Goal: Task Accomplishment & Management: Use online tool/utility

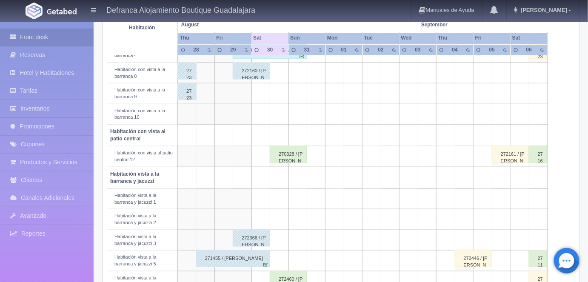
scroll to position [203, 0]
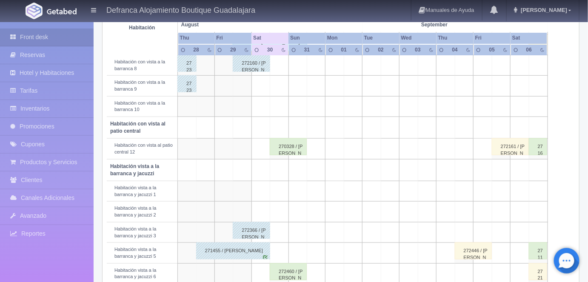
click at [295, 148] on div "270328 / [PERSON_NAME]" at bounding box center [288, 146] width 37 height 17
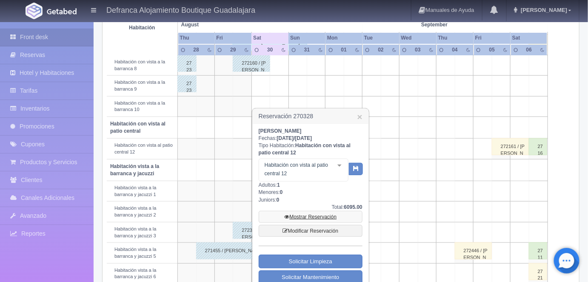
click at [307, 215] on link "Mostrar Reservación" at bounding box center [311, 217] width 104 height 12
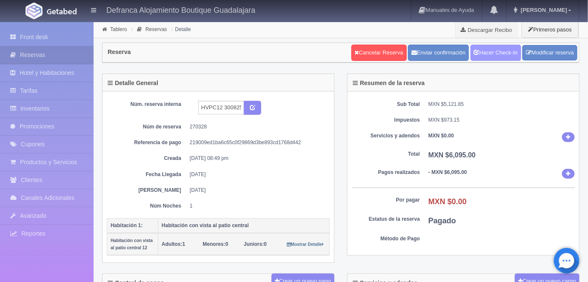
click at [496, 52] on link "Hacer Check-In" at bounding box center [496, 53] width 51 height 16
click at [116, 29] on link "Tablero" at bounding box center [118, 29] width 17 height 6
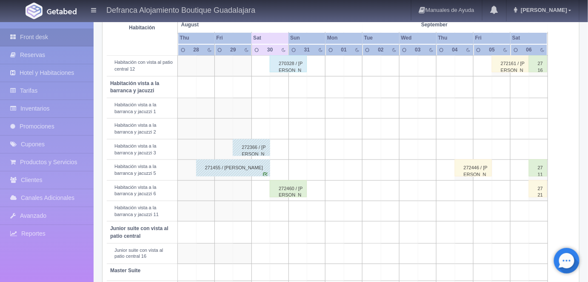
scroll to position [286, 0]
click at [290, 187] on div "272460 / [PERSON_NAME]" at bounding box center [288, 188] width 37 height 17
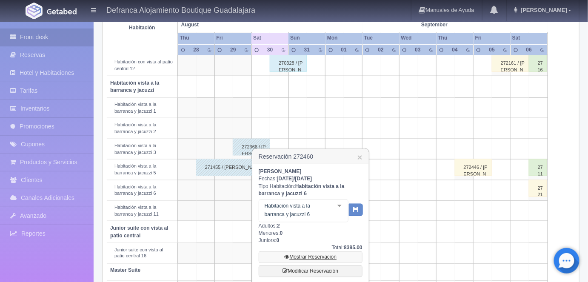
click at [308, 256] on link "Mostrar Reservación" at bounding box center [311, 258] width 104 height 12
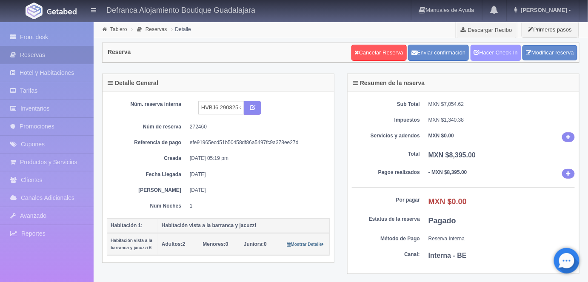
click at [493, 49] on link "Hacer Check-In" at bounding box center [496, 53] width 51 height 16
click at [117, 30] on link "Tablero" at bounding box center [118, 29] width 17 height 6
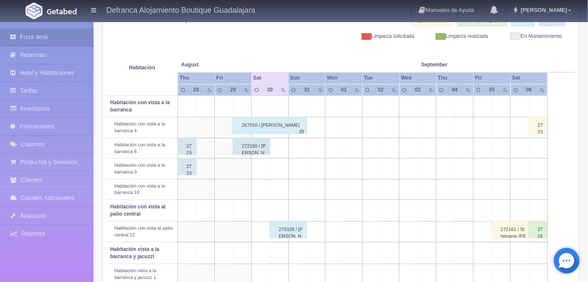
scroll to position [118, 0]
